Goal: Task Accomplishment & Management: Manage account settings

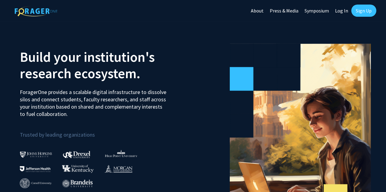
click at [373, 13] on link "Sign Up" at bounding box center [363, 11] width 25 height 12
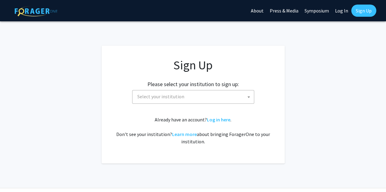
click at [165, 94] on span "Select your institution" at bounding box center [160, 97] width 47 height 6
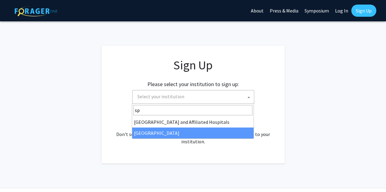
type input "sp"
select select "4"
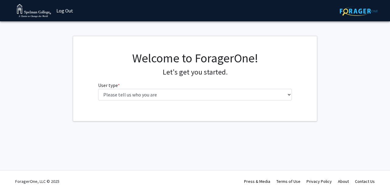
click at [223, 100] on div "Welcome to ForagerOne! Let's get you started. User type * required Please tell …" at bounding box center [195, 78] width 203 height 55
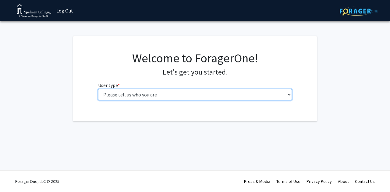
click at [220, 96] on select "Please tell us who you are Undergraduate Student Master's Student Doctoral Cand…" at bounding box center [195, 95] width 194 height 12
select select "1: undergrad"
click at [98, 89] on select "Please tell us who you are Undergraduate Student Master's Student Doctoral Cand…" at bounding box center [195, 95] width 194 height 12
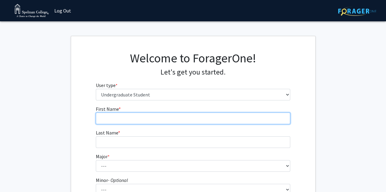
click at [116, 118] on input "First Name * required" at bounding box center [193, 119] width 194 height 12
type input "Olivia"
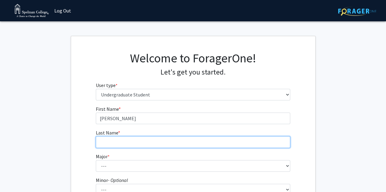
type input "Amaro"
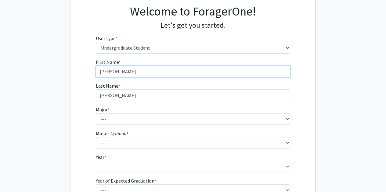
scroll to position [61, 0]
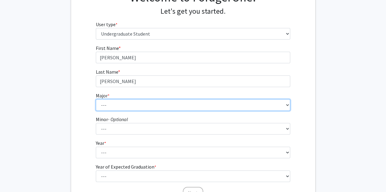
click at [109, 106] on select "--- Art Art History Biochemistry Biology Chemistry Comparative Women’s Studies …" at bounding box center [193, 105] width 194 height 12
select select "17: 263"
click at [96, 99] on select "--- Art Art History Biochemistry Biology Chemistry Comparative Women’s Studies …" at bounding box center [193, 105] width 194 height 12
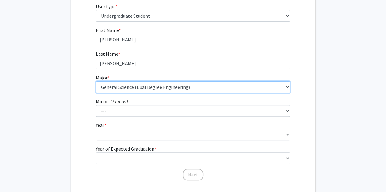
scroll to position [91, 0]
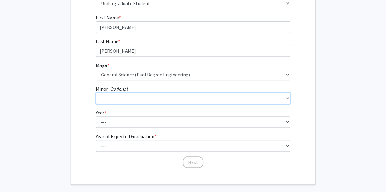
click at [144, 93] on select "--- African Diaspora Studies Anthropology Art History Asian Studies Biochemistr…" at bounding box center [193, 99] width 194 height 12
select select "6: 130"
click at [96, 93] on select "--- African Diaspora Studies Anthropology Art History Asian Studies Biochemistr…" at bounding box center [193, 99] width 194 height 12
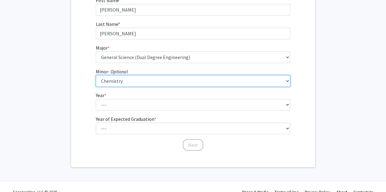
scroll to position [119, 0]
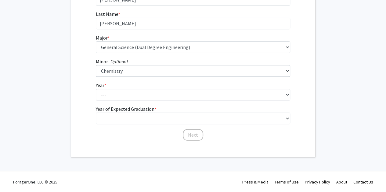
click at [135, 83] on fg-select "Year * required --- First-year Sophomore Junior Senior Postbaccalaureate Certif…" at bounding box center [193, 91] width 194 height 19
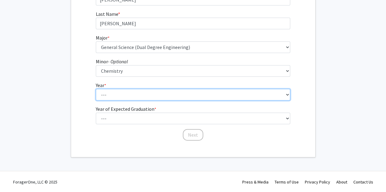
click at [131, 90] on select "--- First-year Sophomore Junior Senior Postbaccalaureate Certificate" at bounding box center [193, 95] width 194 height 12
select select "1: first-year"
click at [96, 89] on select "--- First-year Sophomore Junior Senior Postbaccalaureate Certificate" at bounding box center [193, 95] width 194 height 12
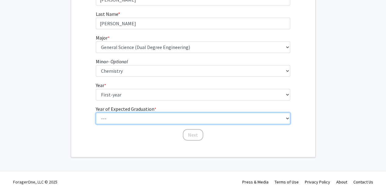
click at [135, 114] on select "--- 2025 2026 2027 2028 2029 2030 2031 2032 2033 2034" at bounding box center [193, 119] width 194 height 12
select select "5: 2029"
click at [96, 113] on select "--- 2025 2026 2027 2028 2029 2030 2031 2032 2033 2034" at bounding box center [193, 119] width 194 height 12
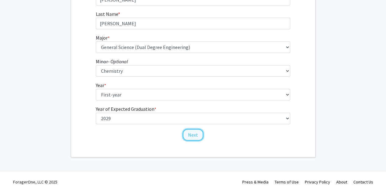
click at [197, 139] on button "Next" at bounding box center [193, 135] width 20 height 12
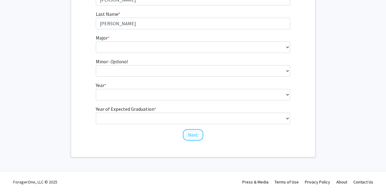
scroll to position [0, 0]
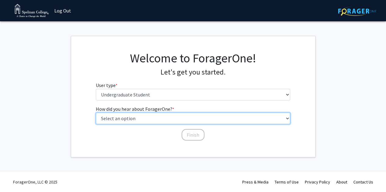
click at [169, 120] on select "Select an option Peer/student recommendation Faculty/staff recommendation Unive…" at bounding box center [193, 119] width 194 height 12
select select "2: faculty_recommendation"
click at [96, 113] on select "Select an option Peer/student recommendation Faculty/staff recommendation Unive…" at bounding box center [193, 119] width 194 height 12
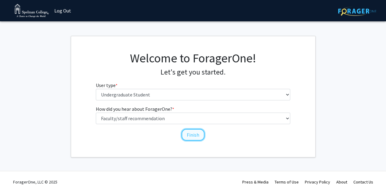
click at [200, 136] on button "Finish" at bounding box center [192, 135] width 23 height 12
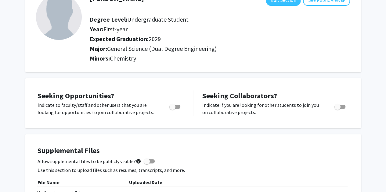
scroll to position [61, 0]
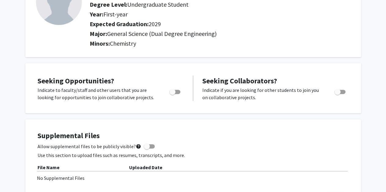
click at [174, 91] on span "Toggle" at bounding box center [172, 92] width 6 height 6
click at [172, 94] on input "Are you actively seeking opportunities?" at bounding box center [172, 94] width 0 height 0
checkbox input "true"
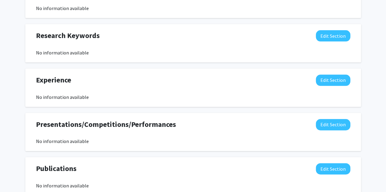
scroll to position [305, 0]
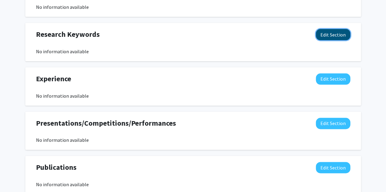
click at [321, 31] on button "Edit Section" at bounding box center [333, 34] width 34 height 11
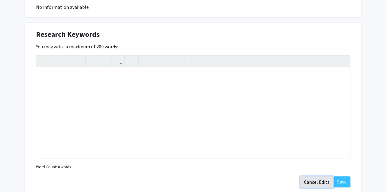
click at [309, 178] on button "Cancel Edits" at bounding box center [317, 183] width 34 height 12
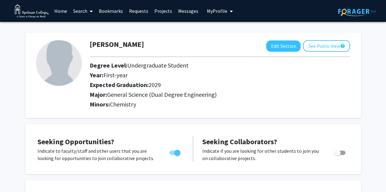
scroll to position [0, 0]
click at [270, 43] on button "Edit Section" at bounding box center [283, 46] width 34 height 11
select select "first-year"
select select "2029"
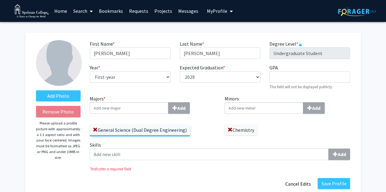
click at [133, 108] on input "Majors * Add" at bounding box center [129, 108] width 79 height 12
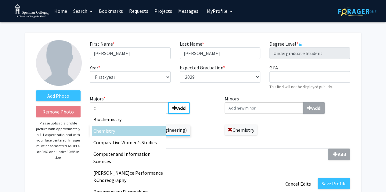
type input "c"
click at [136, 129] on div "C hemistry" at bounding box center [128, 130] width 71 height 7
click at [136, 114] on input "c" at bounding box center [129, 108] width 79 height 12
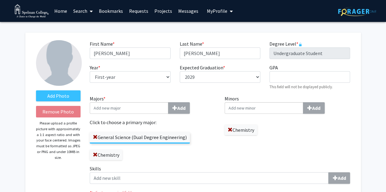
click at [230, 130] on span at bounding box center [229, 130] width 5 height 5
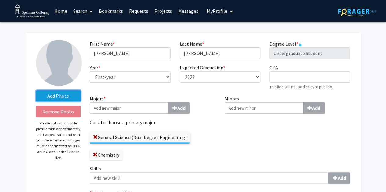
click at [75, 97] on label "Add Photo" at bounding box center [58, 96] width 45 height 11
click at [0, 0] on input "Add Photo" at bounding box center [0, 0] width 0 height 0
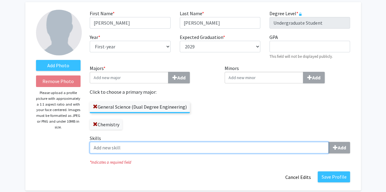
click at [290, 148] on input "Skills Add" at bounding box center [209, 148] width 239 height 12
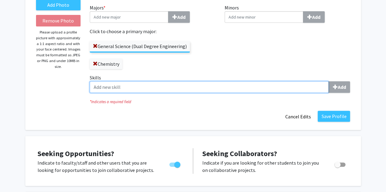
scroll to position [91, 0]
click at [107, 83] on input "Skills Add" at bounding box center [209, 87] width 239 height 12
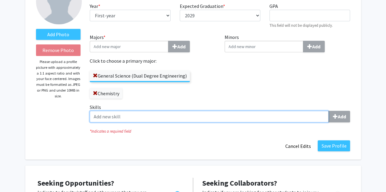
scroll to position [0, 0]
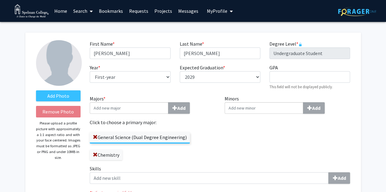
click at [51, 63] on img at bounding box center [59, 63] width 46 height 46
click at [58, 101] on div "Add Photo Remove Photo Please upload a profile picture with approximately a 1:1…" at bounding box center [58, 127] width 54 height 174
click at [59, 99] on label "Add Photo" at bounding box center [58, 96] width 45 height 11
click at [0, 0] on input "Add Photo" at bounding box center [0, 0] width 0 height 0
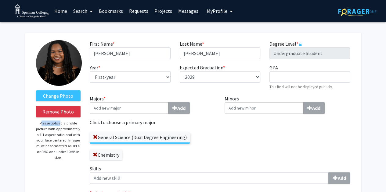
click at [59, 63] on img at bounding box center [59, 63] width 46 height 46
click at [63, 95] on label "Change Photo" at bounding box center [58, 96] width 45 height 11
click at [0, 0] on input "Change Photo" at bounding box center [0, 0] width 0 height 0
click at [299, 69] on div "GPA required This field will not be displayed publicly." at bounding box center [310, 77] width 90 height 26
click at [297, 75] on input "GPA required" at bounding box center [309, 77] width 81 height 12
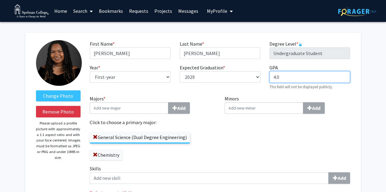
type input "4.0"
click at [297, 132] on div "Minors Add" at bounding box center [287, 130] width 135 height 70
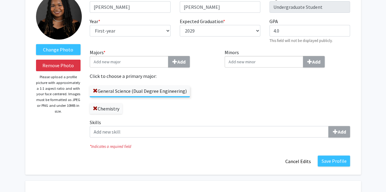
scroll to position [91, 0]
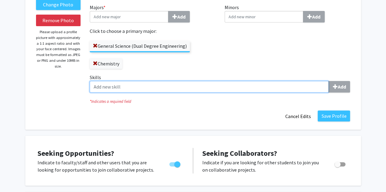
click at [229, 87] on input "Skills Add" at bounding box center [209, 87] width 239 height 12
drag, startPoint x: 152, startPoint y: 91, endPoint x: 137, endPoint y: 86, distance: 16.2
click at [137, 86] on input "Skills Add" at bounding box center [209, 87] width 239 height 12
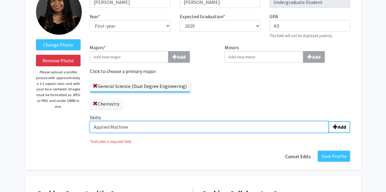
scroll to position [30, 0]
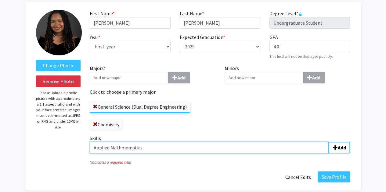
click at [122, 147] on input "Applied Mathmematics" at bounding box center [209, 148] width 239 height 12
click at [122, 148] on input "Applied Mathmematics" at bounding box center [209, 148] width 239 height 12
click at [123, 148] on input "Applied Mathmematics" at bounding box center [209, 148] width 239 height 12
type input "Applied Mathematics"
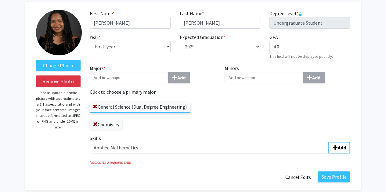
click at [200, 159] on div "* Indicates a required field" at bounding box center [219, 162] width 269 height 7
click at [342, 146] on b "Add" at bounding box center [341, 148] width 8 height 6
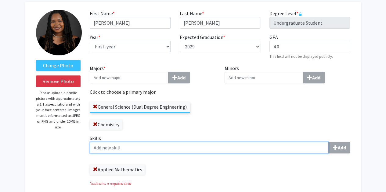
click at [175, 145] on input "Skills Add" at bounding box center [209, 148] width 239 height 12
type input "Lab Assisstance"
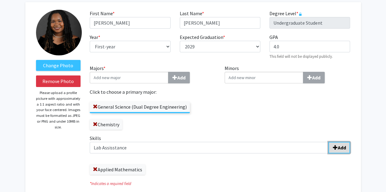
click at [342, 149] on b "Add" at bounding box center [341, 148] width 8 height 6
click at [274, 77] on input "Minors Add" at bounding box center [263, 78] width 79 height 12
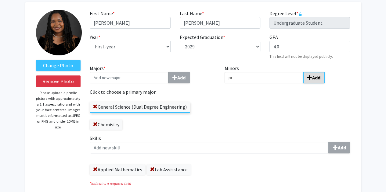
type input "p"
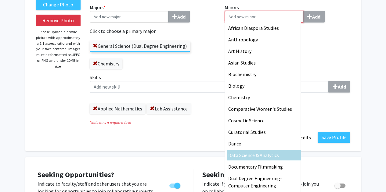
scroll to position [61, 0]
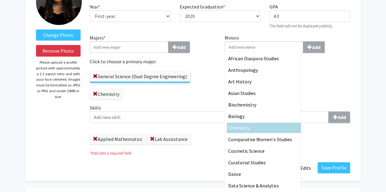
click at [349, 65] on div "Minors African Diaspora Studies Anthropology Art History Asian Studies Biochemi…" at bounding box center [287, 69] width 135 height 70
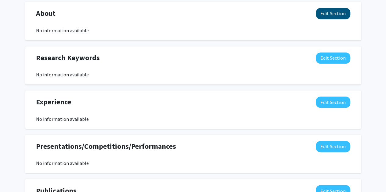
scroll to position [396, 0]
